Goal: Task Accomplishment & Management: Manage account settings

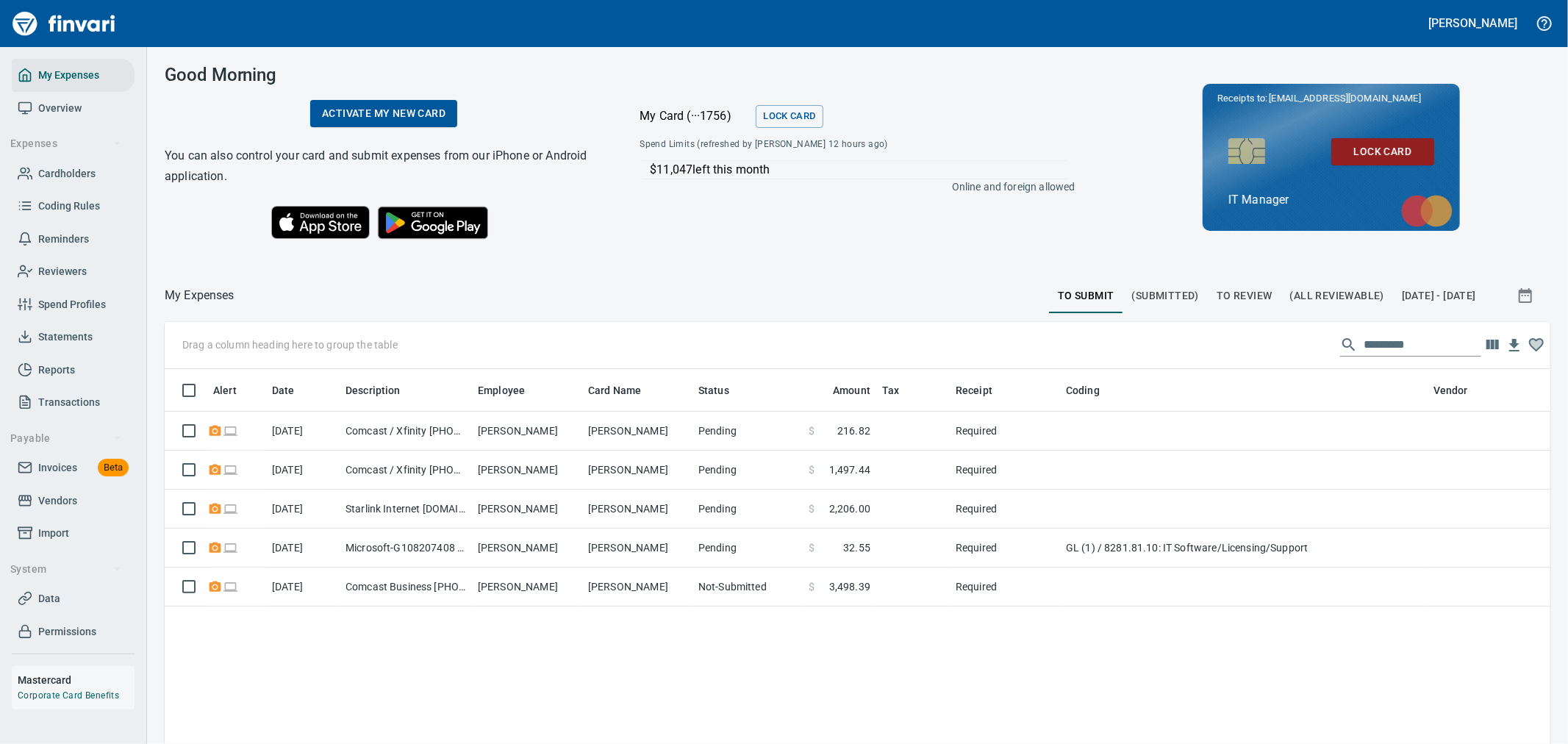
scroll to position [557, 1361]
click at [43, 495] on span "Vendors" at bounding box center [58, 500] width 39 height 19
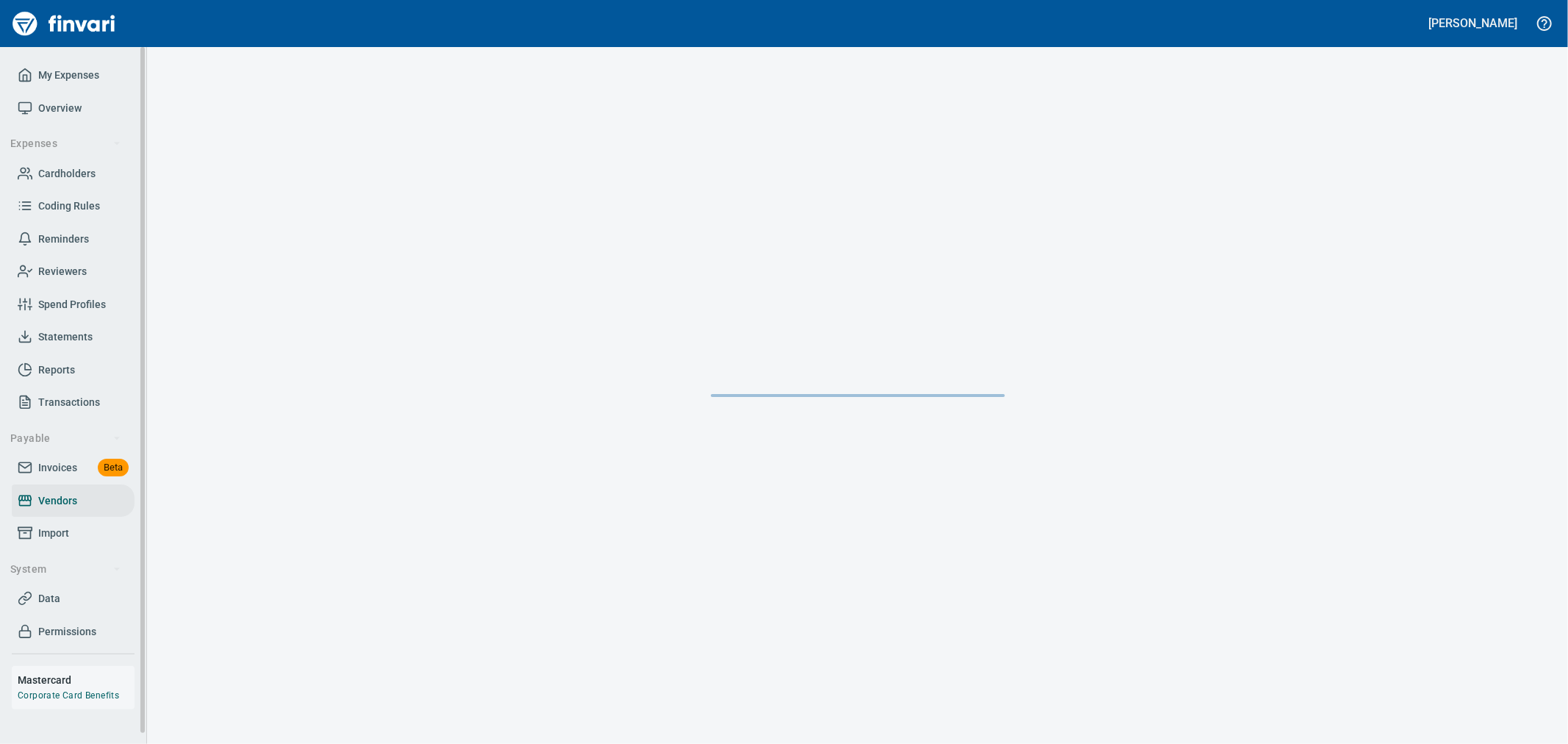
click at [79, 161] on link "Cardholders" at bounding box center [73, 174] width 123 height 33
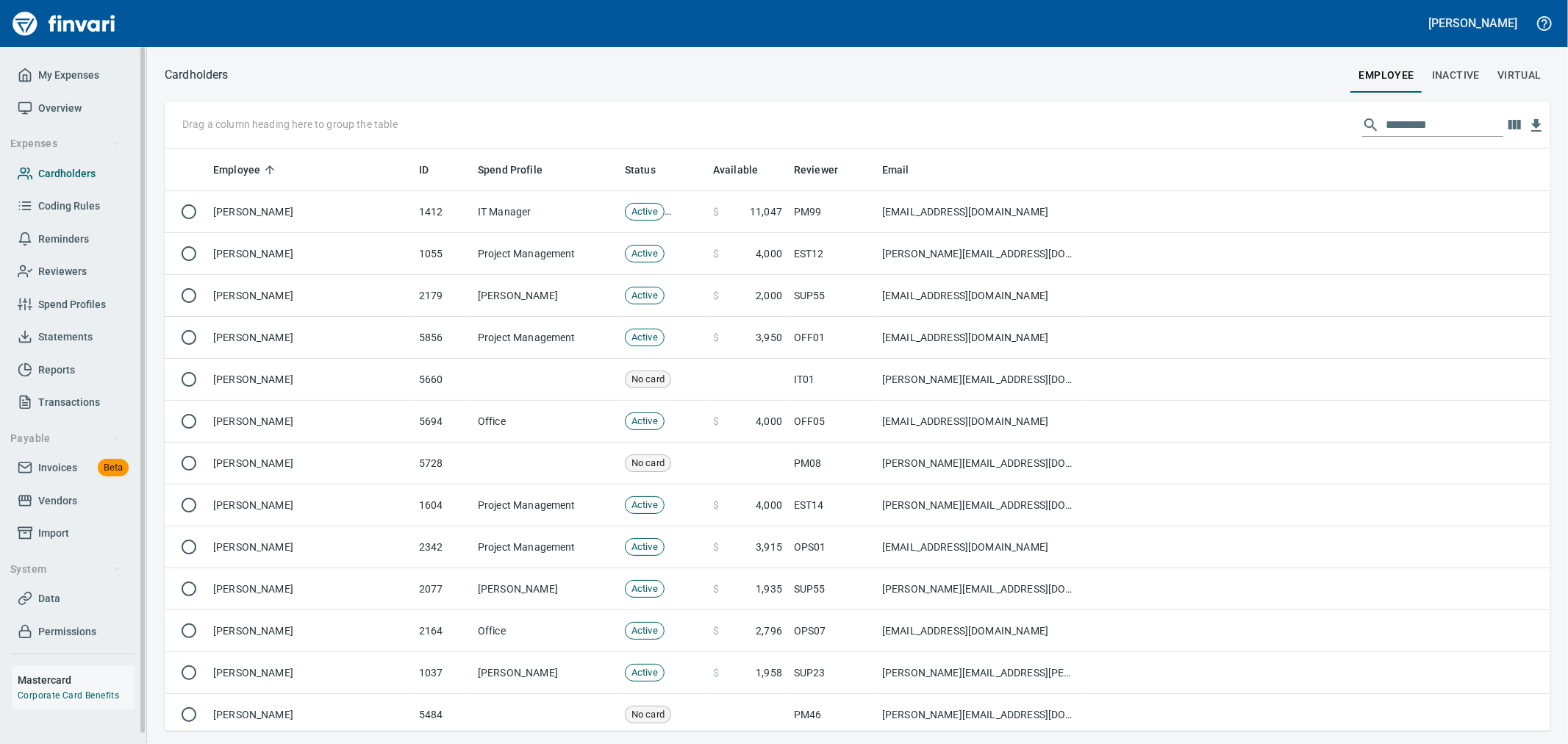
scroll to position [570, 1361]
click at [1408, 123] on input "text" at bounding box center [1444, 125] width 117 height 23
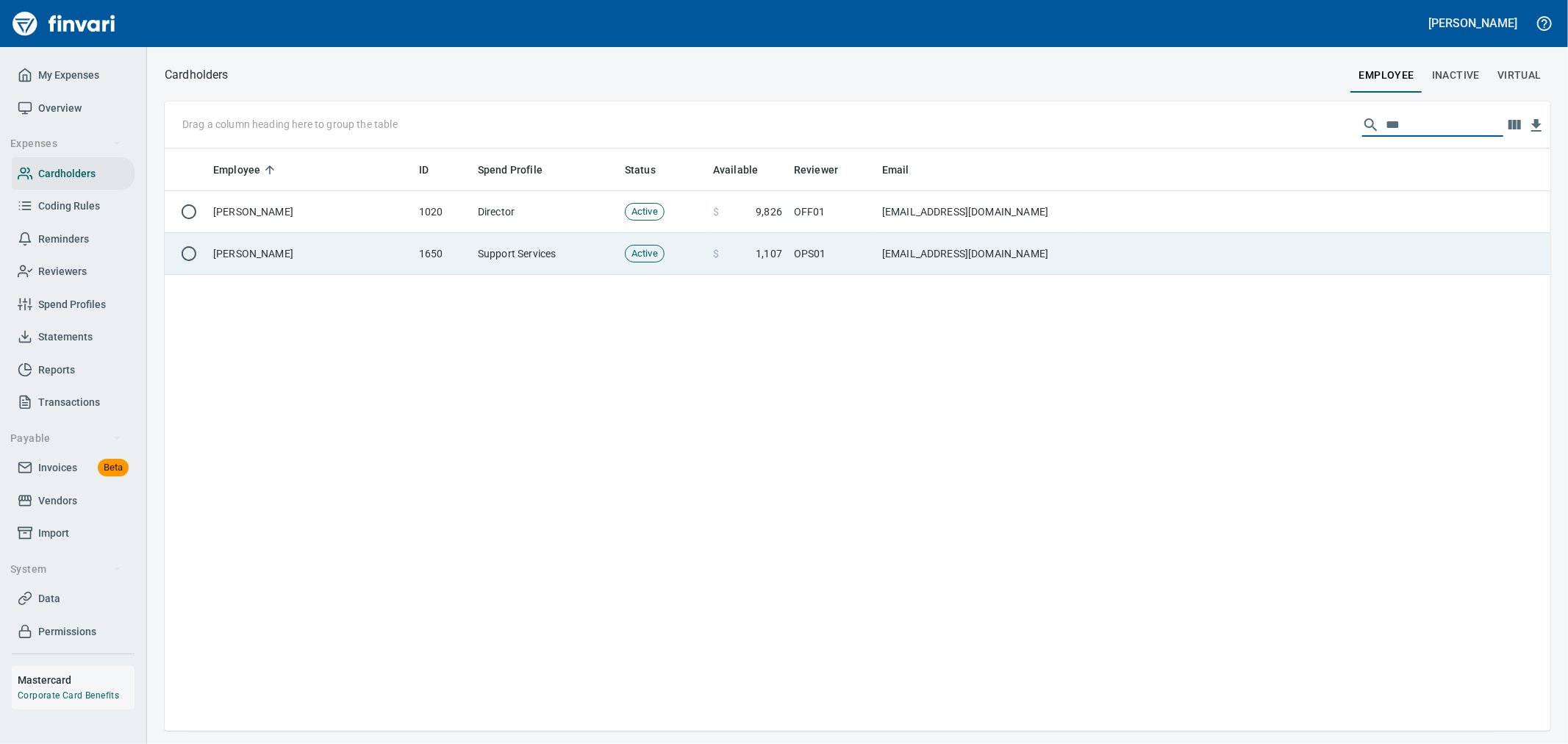
type input "***"
click at [975, 253] on td "[EMAIL_ADDRESS][DOMAIN_NAME]" at bounding box center [979, 254] width 206 height 42
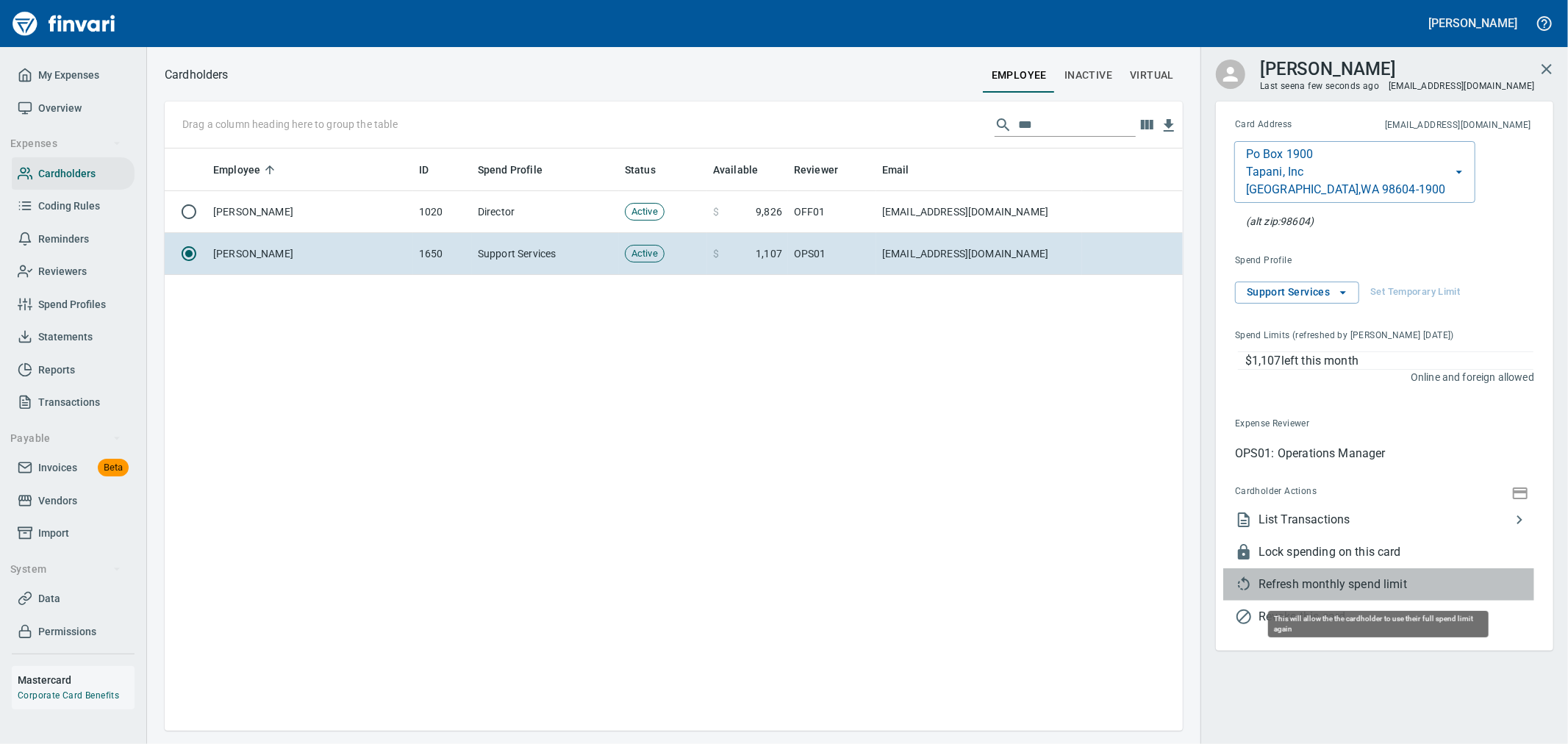
click at [1377, 581] on span "Refresh monthly spend limit" at bounding box center [1396, 585] width 276 height 18
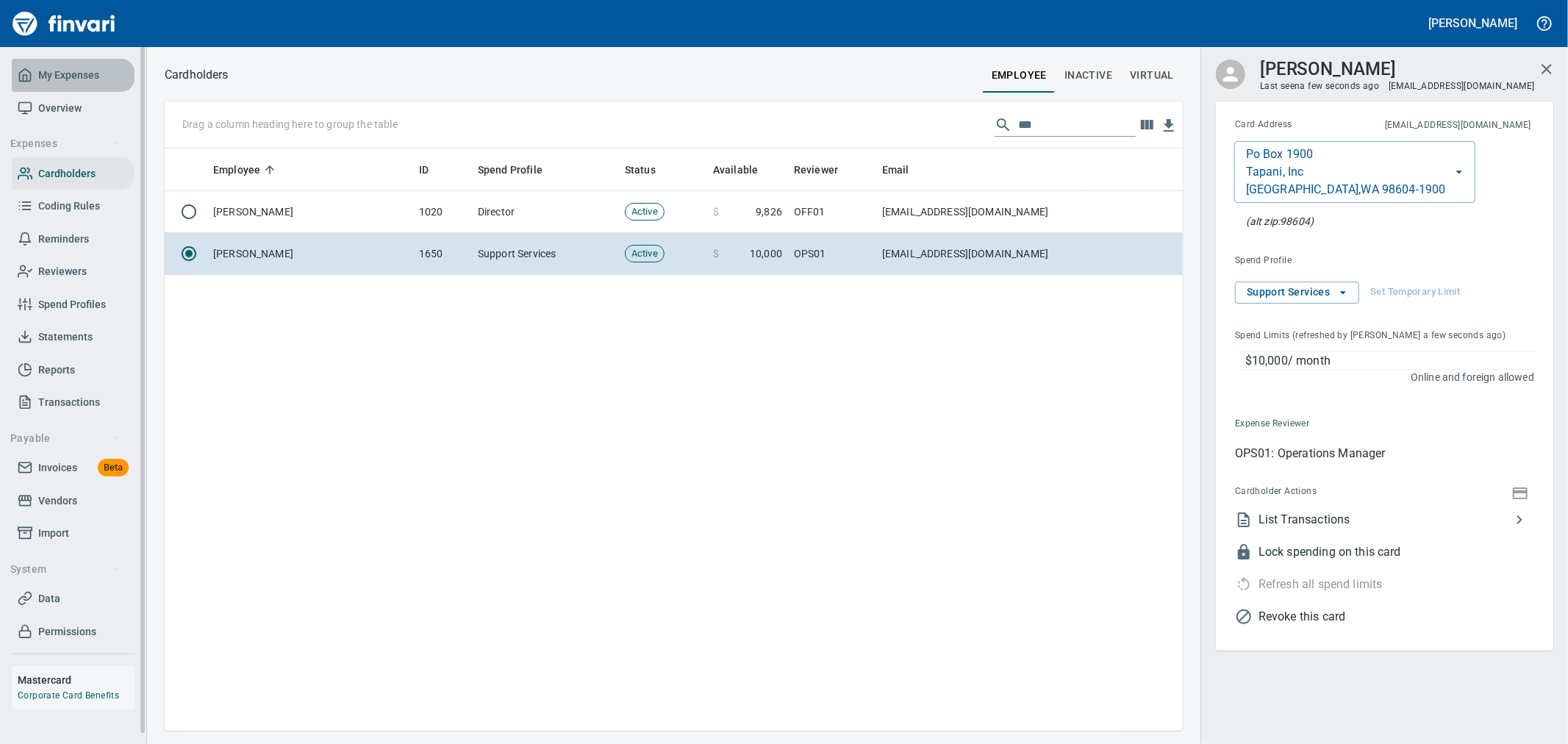
click at [61, 79] on span "My Expenses" at bounding box center [69, 75] width 61 height 19
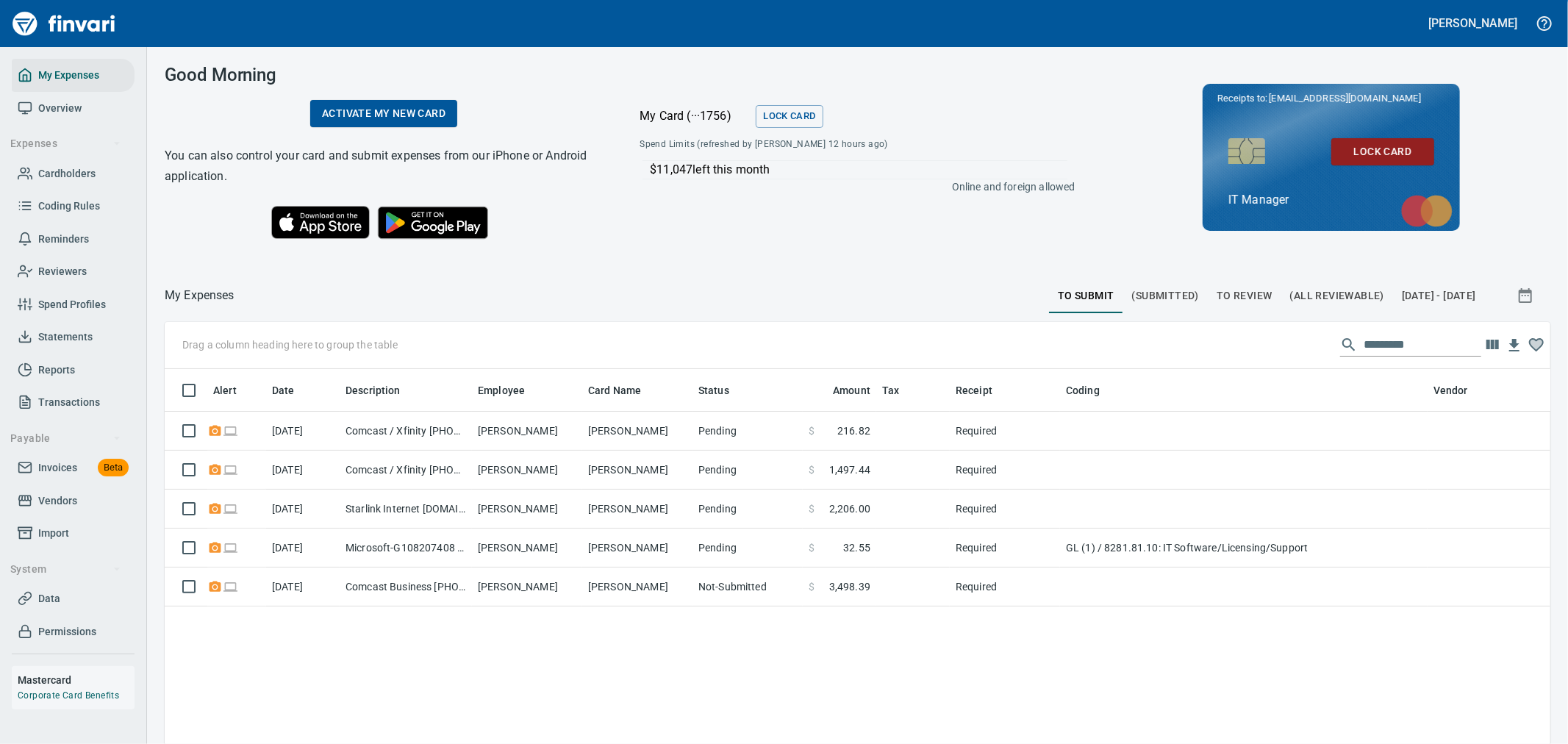
scroll to position [557, 1361]
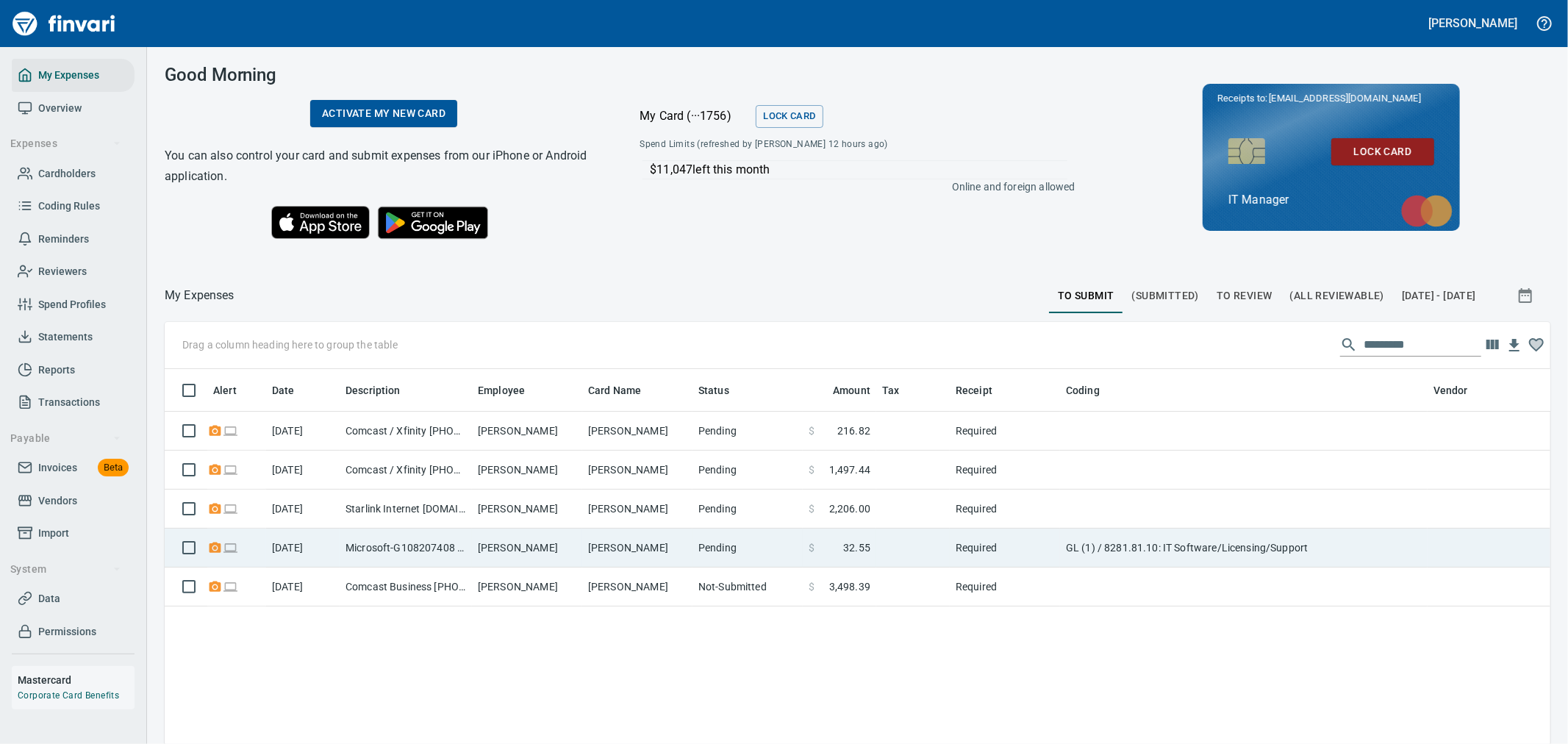
click at [835, 540] on span at bounding box center [828, 548] width 28 height 15
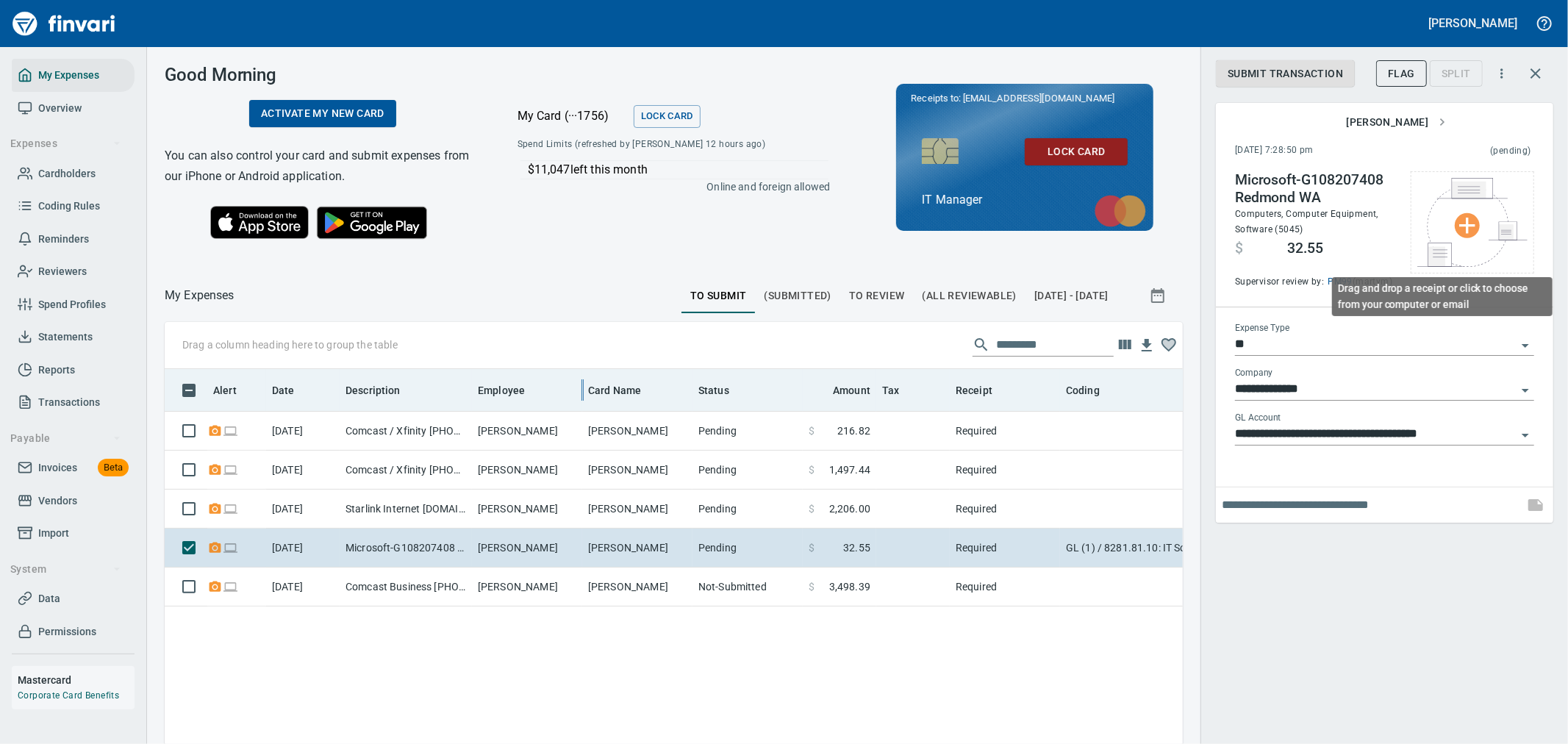
scroll to position [557, 994]
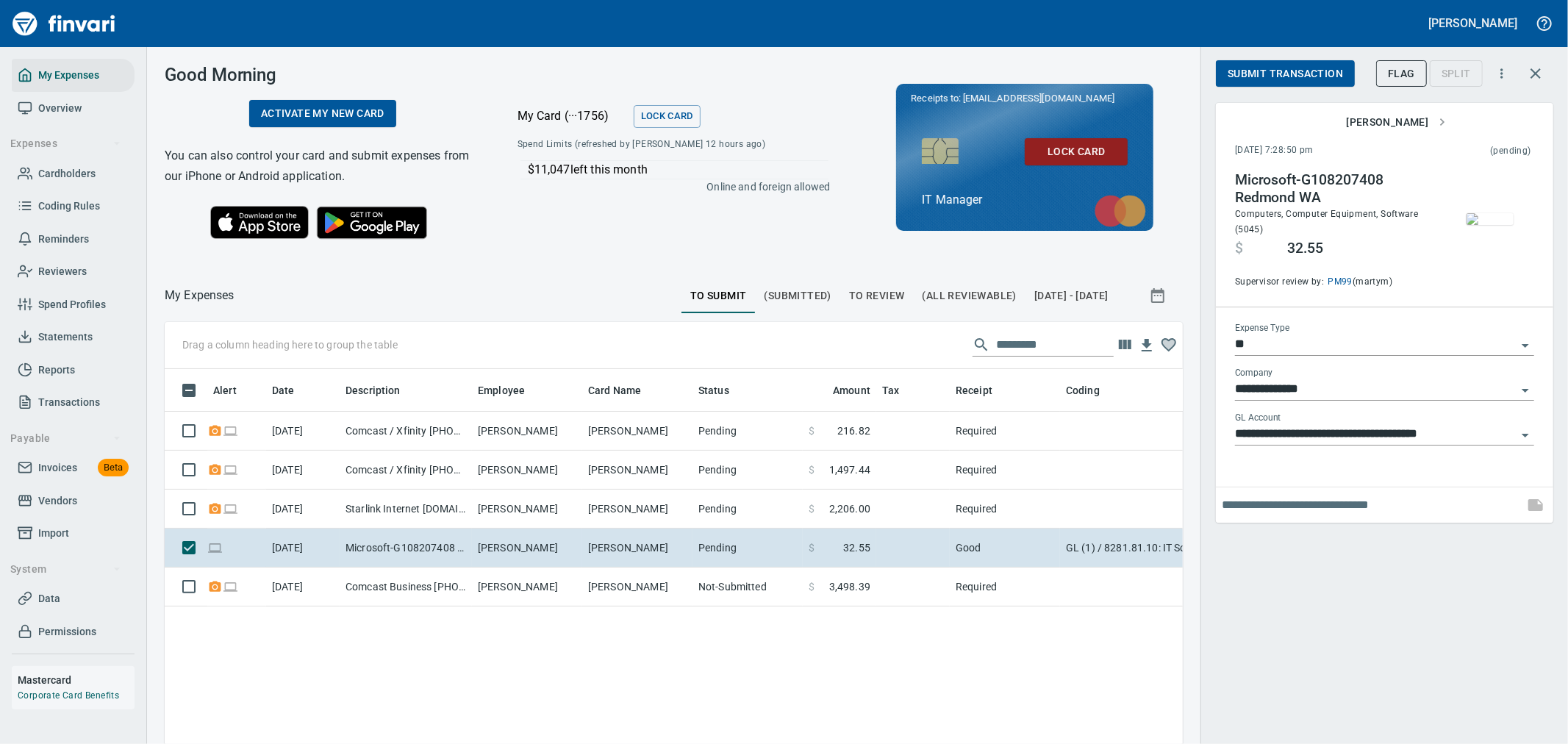
click at [1290, 81] on span "Submit Transaction" at bounding box center [1285, 74] width 115 height 19
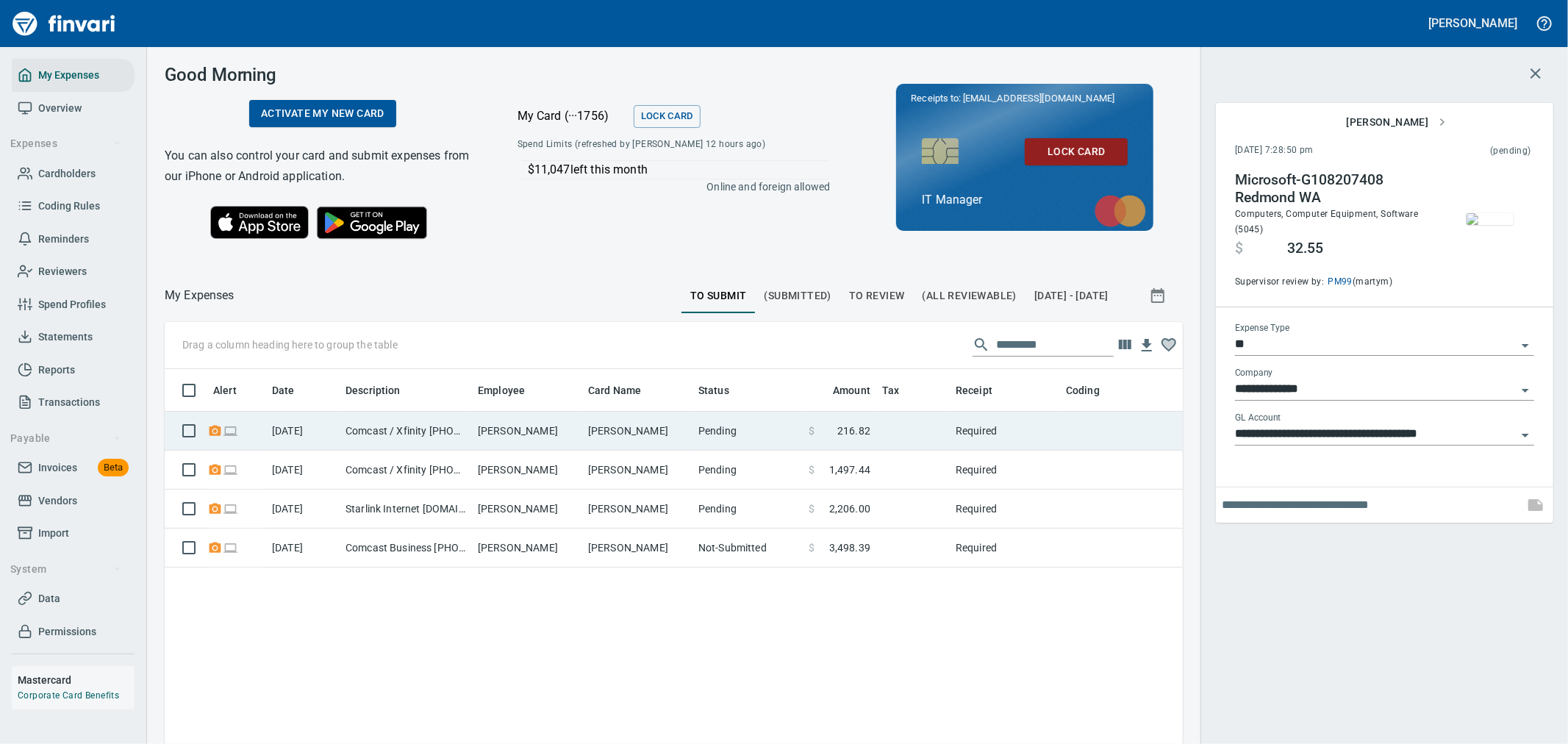
drag, startPoint x: 894, startPoint y: 465, endPoint x: 952, endPoint y: 427, distance: 69.3
click at [894, 465] on td at bounding box center [913, 470] width 73 height 39
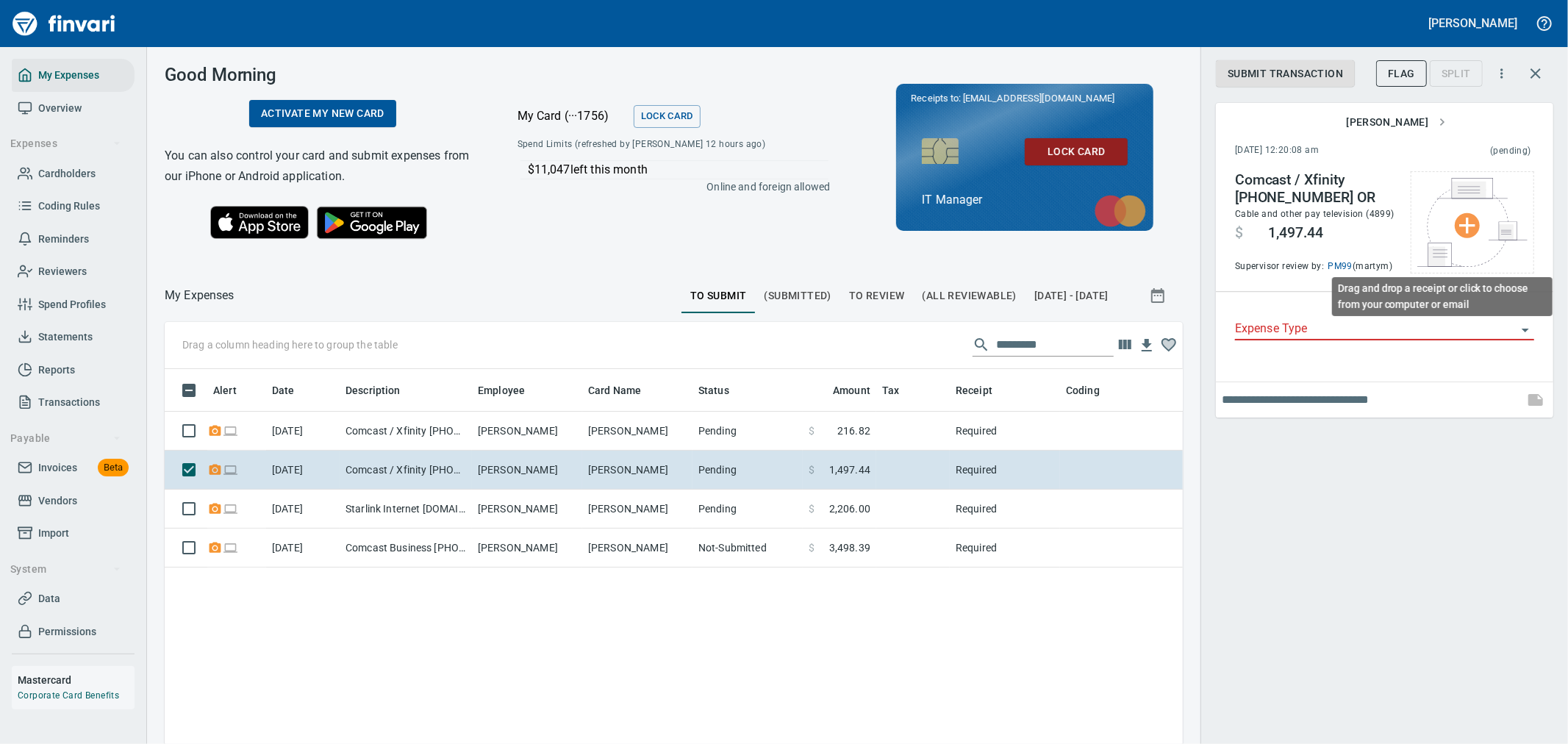
scroll to position [557, 994]
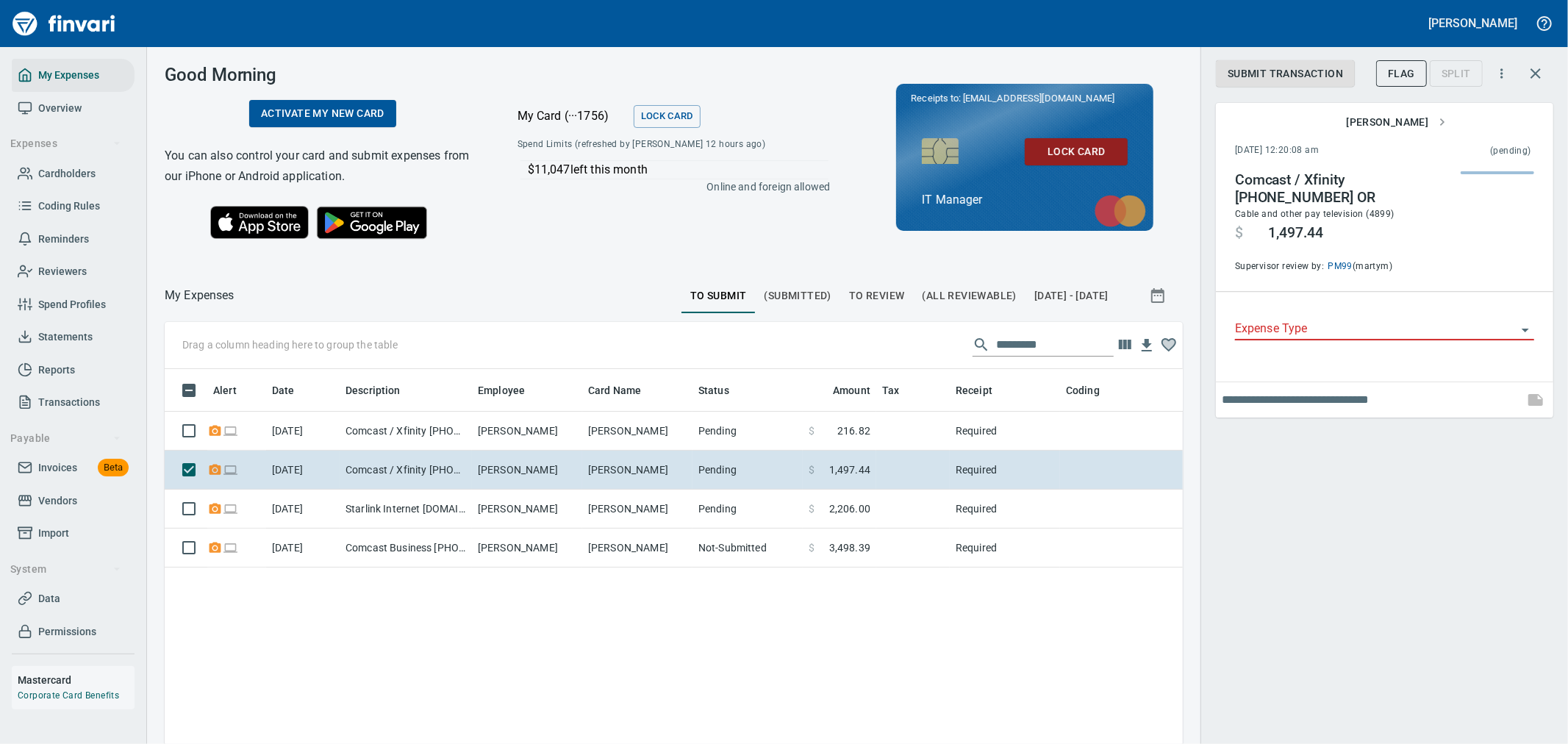
click at [704, 630] on div "Alert Date Description Employee Card Name Status Amount Tax Receipt Coding Vend…" at bounding box center [673, 654] width 1018 height 571
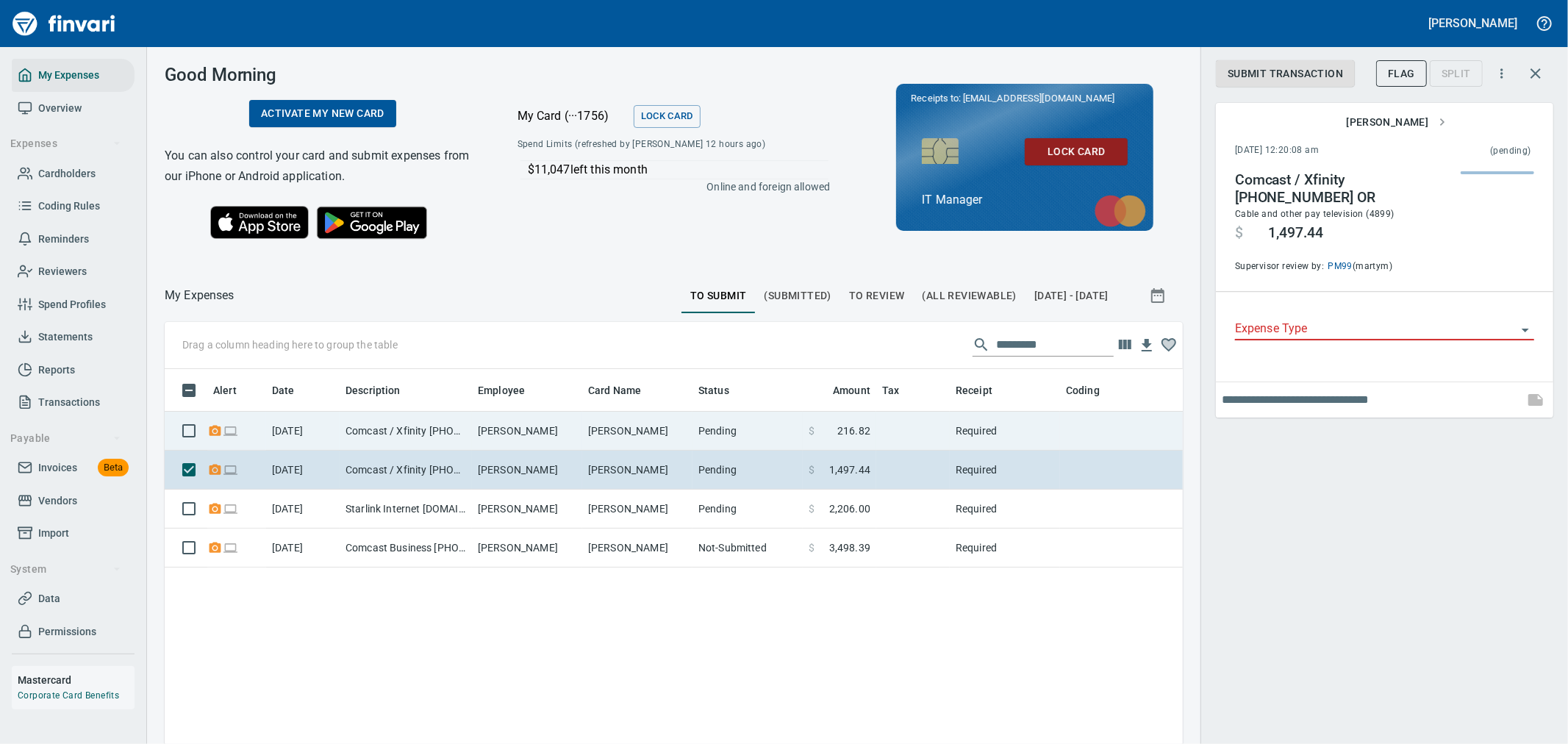
click at [935, 438] on td at bounding box center [913, 431] width 73 height 39
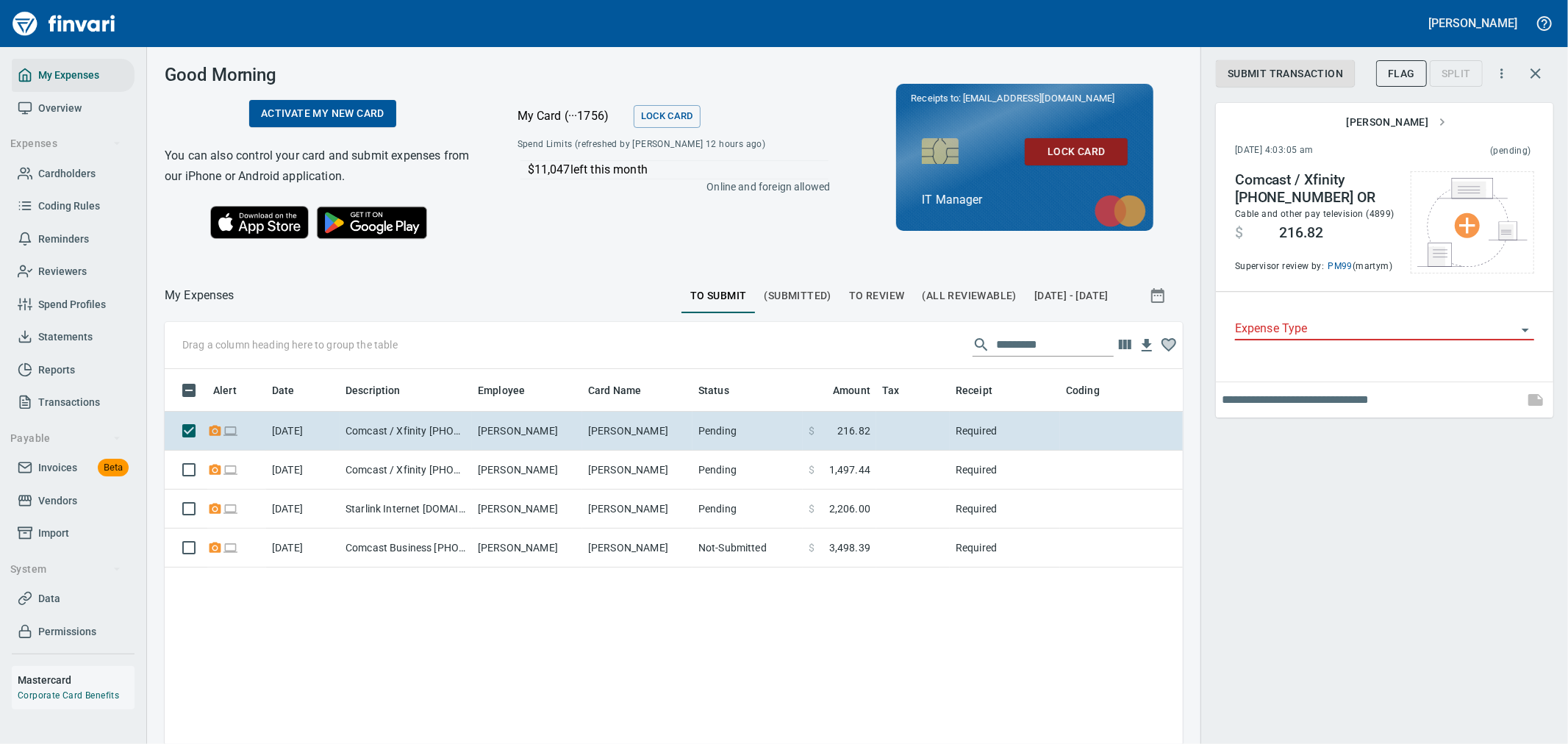
scroll to position [557, 994]
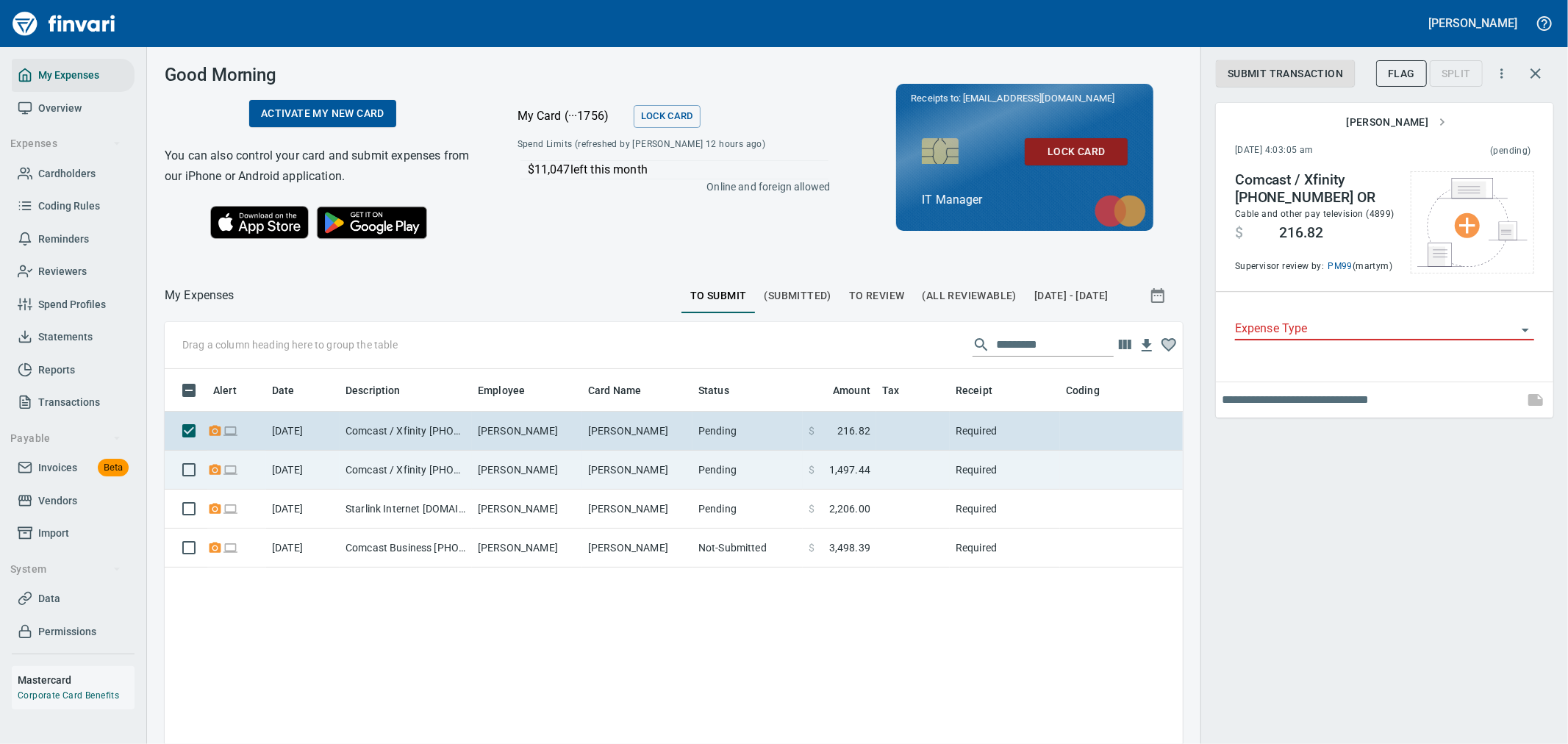
click at [884, 471] on td at bounding box center [913, 470] width 73 height 39
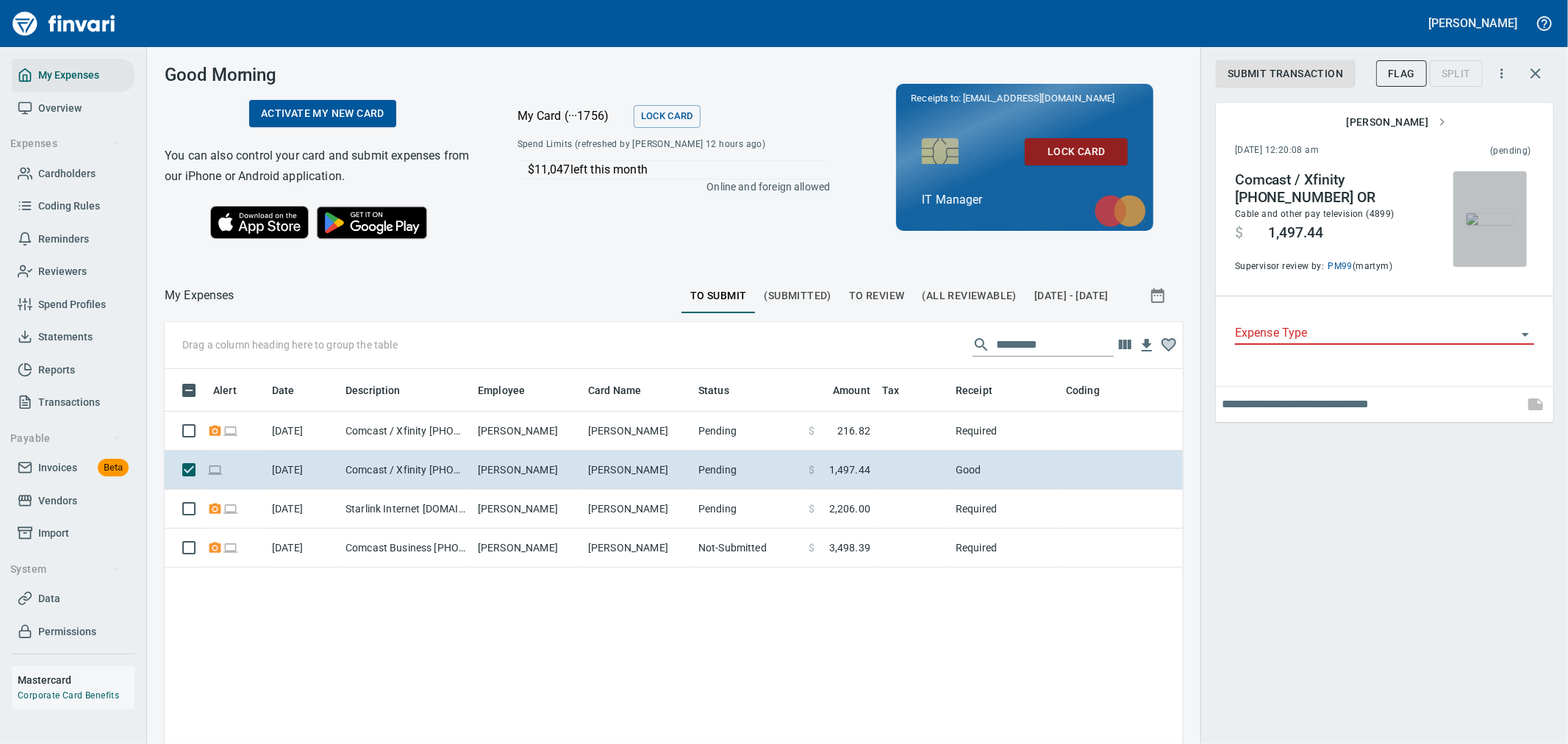
click at [1465, 219] on span "button" at bounding box center [1490, 219] width 62 height 12
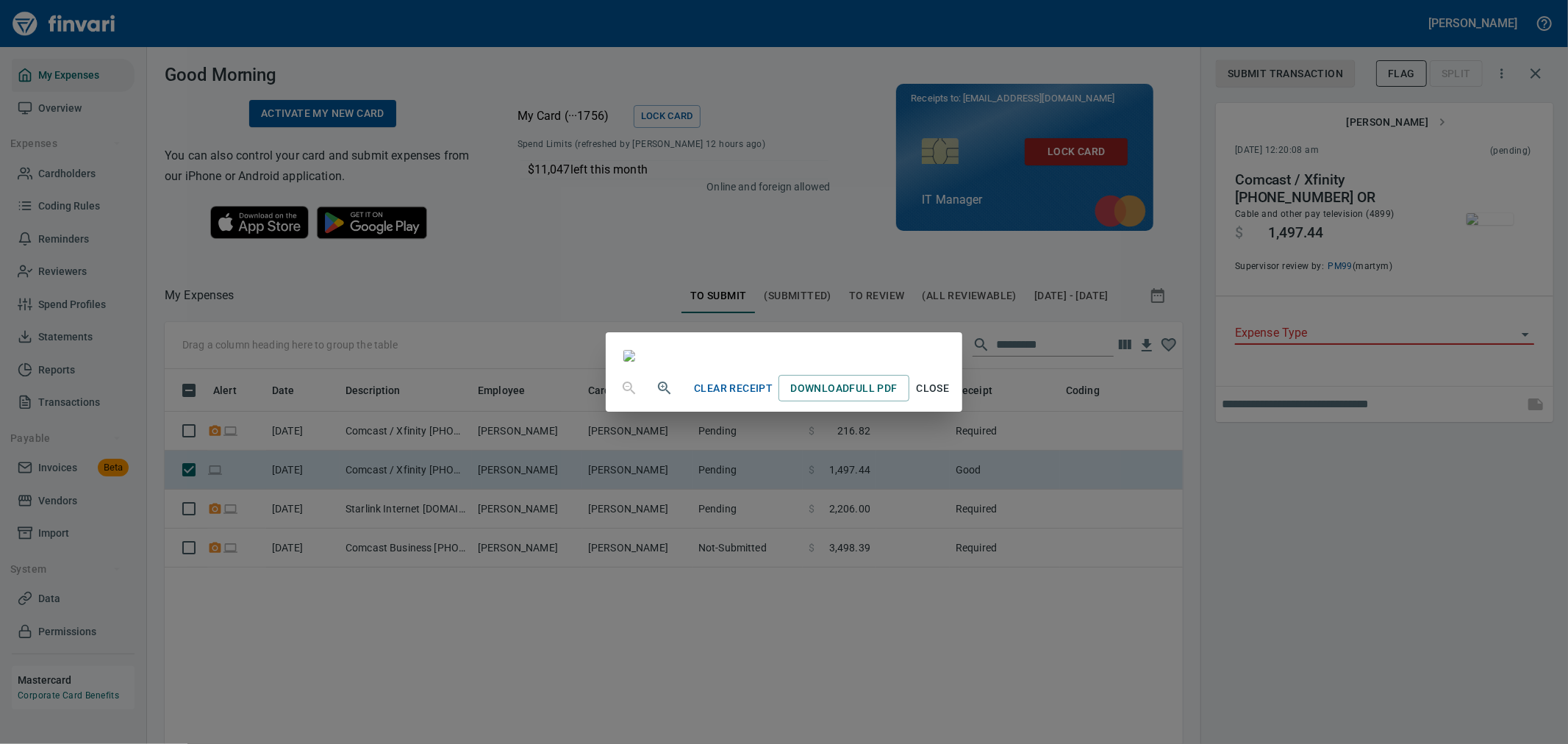
scroll to position [120, 0]
click at [950, 397] on span "Close" at bounding box center [932, 388] width 35 height 19
